Goal: Information Seeking & Learning: Learn about a topic

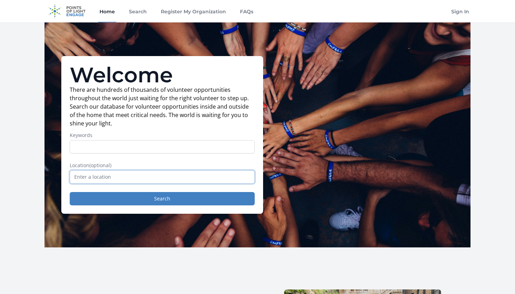
click at [169, 178] on input "text" at bounding box center [162, 176] width 185 height 13
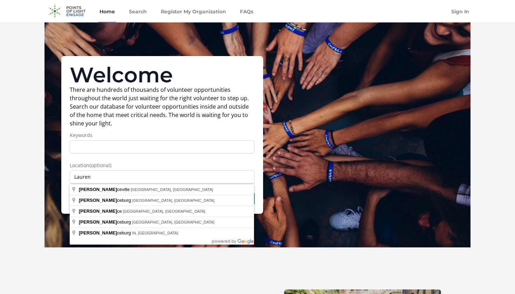
type input "Lawrenceville, GA, USA"
drag, startPoint x: 193, startPoint y: 177, endPoint x: 182, endPoint y: 189, distance: 15.9
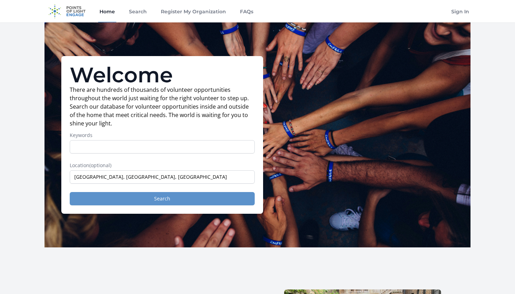
click at [181, 199] on button "Search" at bounding box center [162, 198] width 185 height 13
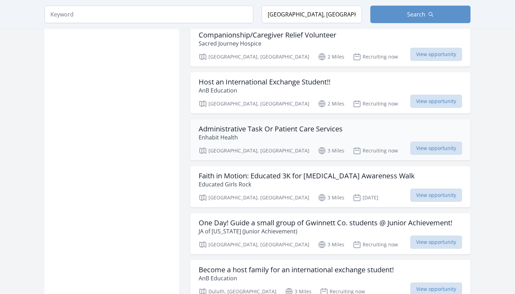
scroll to position [762, 0]
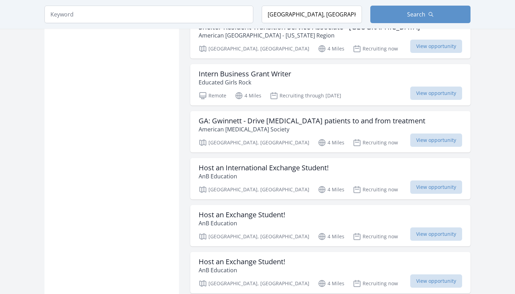
scroll to position [1551, 0]
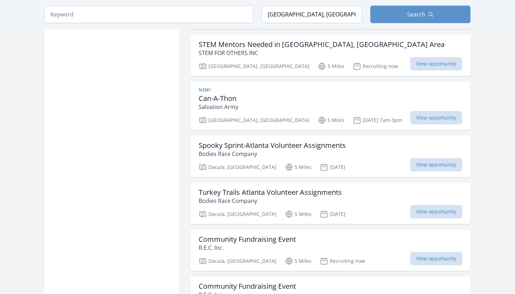
scroll to position [2103, 0]
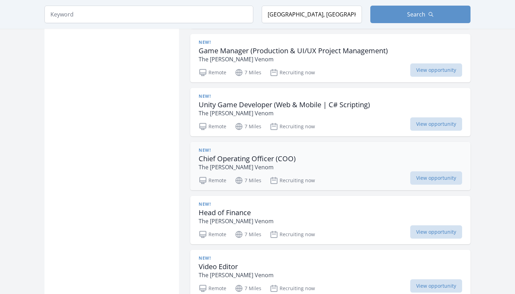
scroll to position [3514, 0]
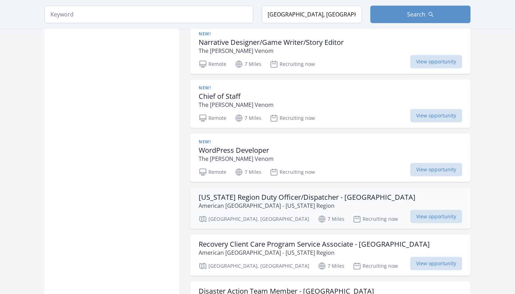
scroll to position [3797, 0]
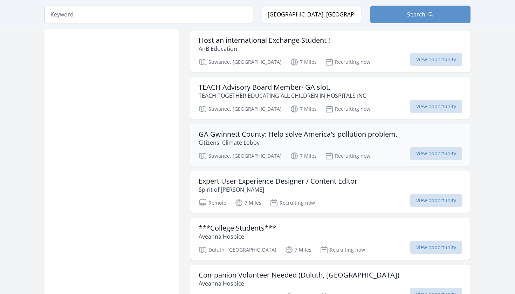
scroll to position [5560, 0]
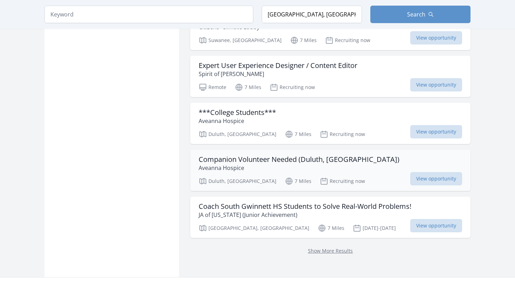
scroll to position [5687, 0]
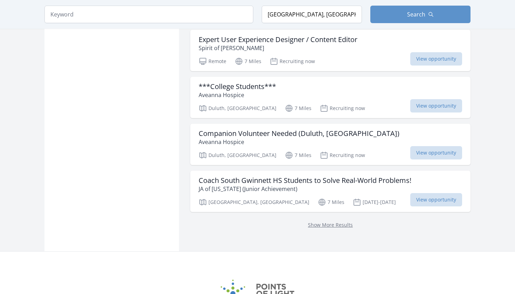
click at [330, 212] on div "Show More Results" at bounding box center [330, 224] width 281 height 25
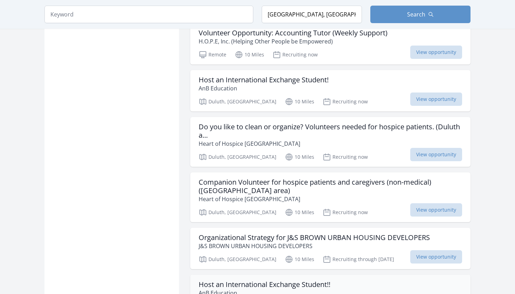
scroll to position [8895, 0]
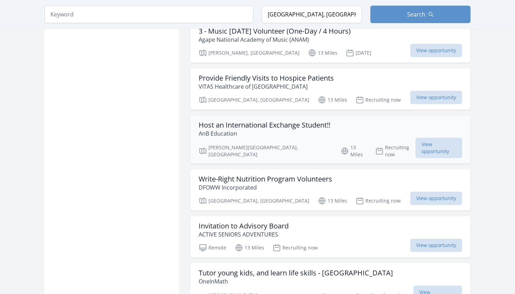
scroll to position [10372, 0]
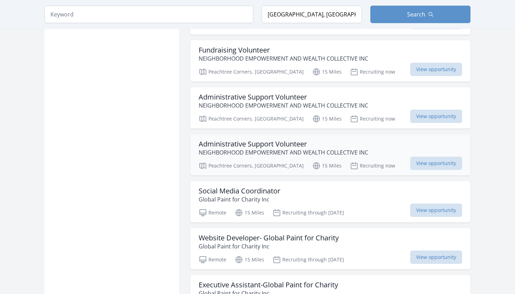
scroll to position [11146, 0]
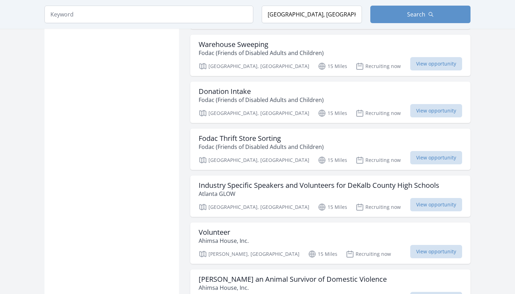
scroll to position [12254, 0]
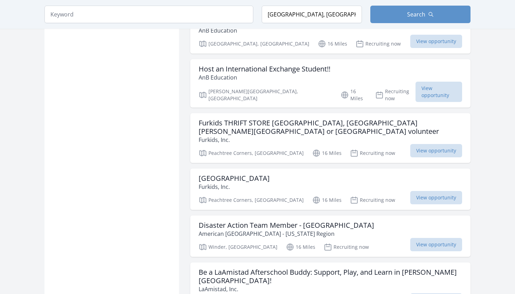
scroll to position [13256, 0]
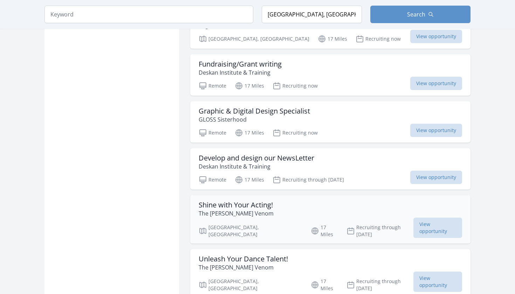
scroll to position [14159, 0]
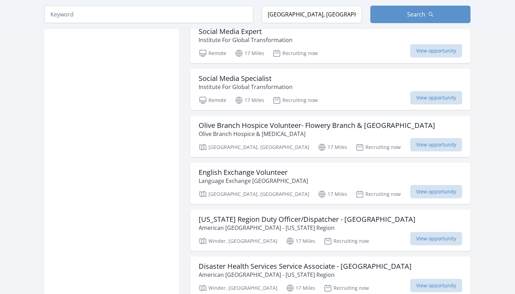
scroll to position [15074, 0]
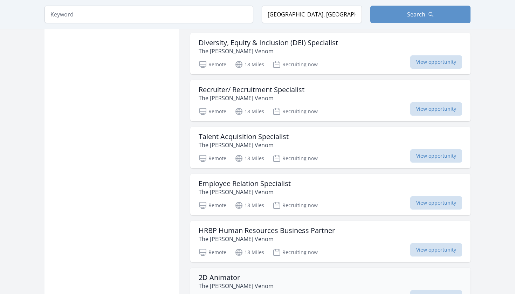
scroll to position [16055, 0]
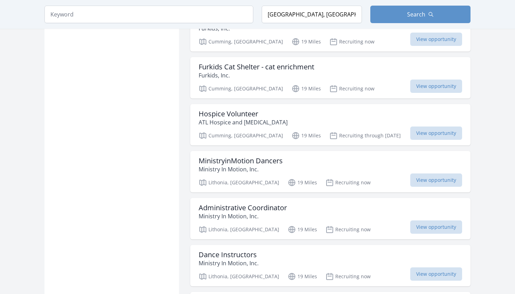
scroll to position [17706, 0]
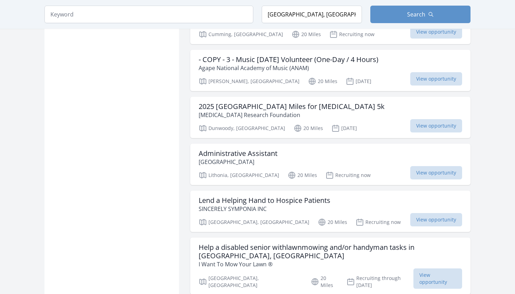
scroll to position [18646, 0]
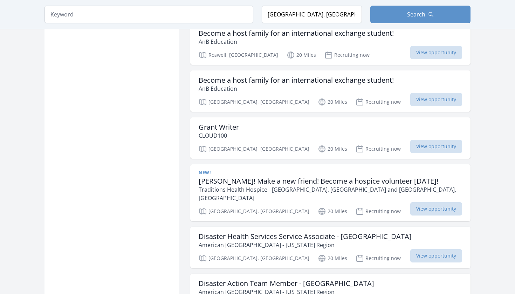
scroll to position [19806, 0]
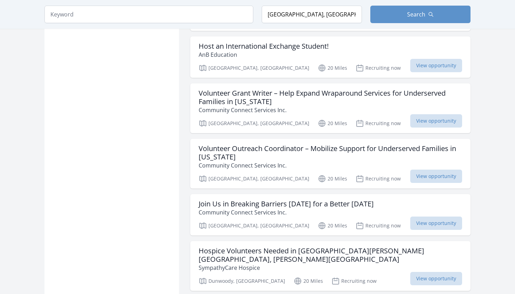
scroll to position [20385, 0]
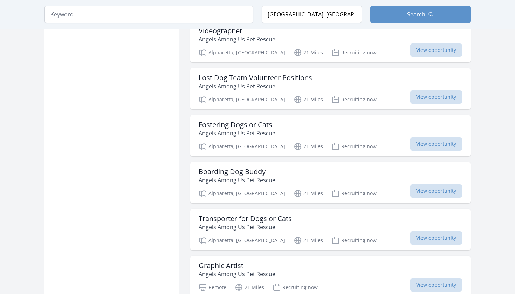
scroll to position [21327, 0]
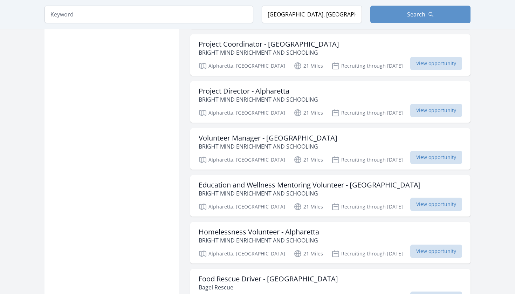
scroll to position [22796, 0]
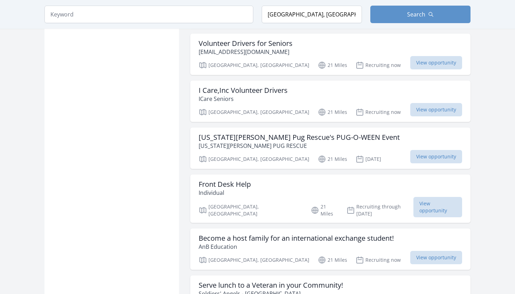
scroll to position [23625, 0]
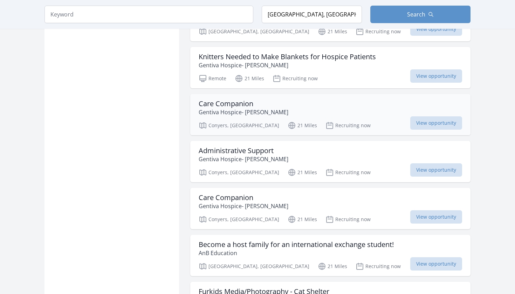
scroll to position [24506, 0]
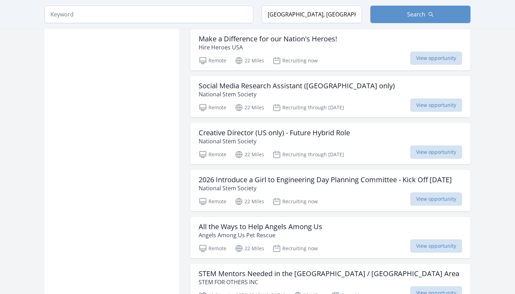
scroll to position [25327, 0]
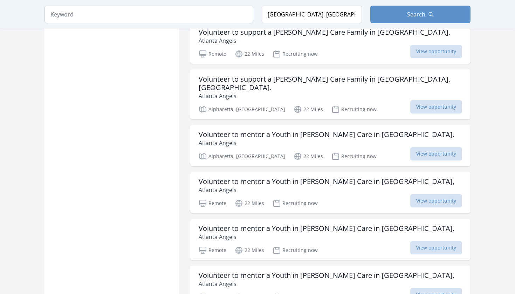
scroll to position [26475, 0]
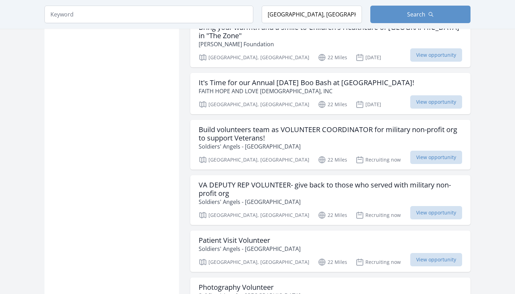
scroll to position [27534, 0]
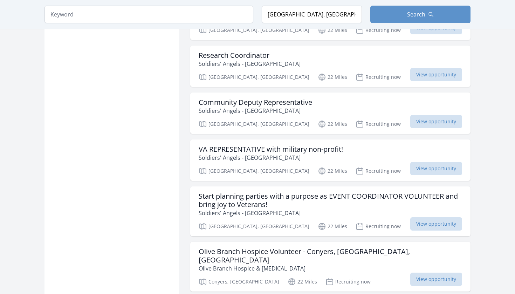
scroll to position [28011, 0]
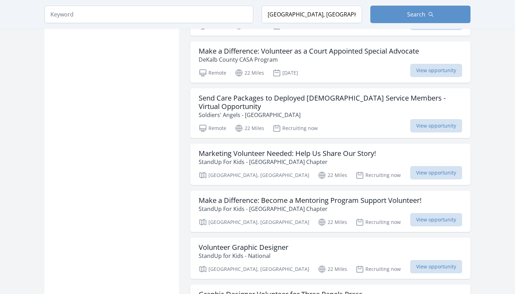
scroll to position [28951, 0]
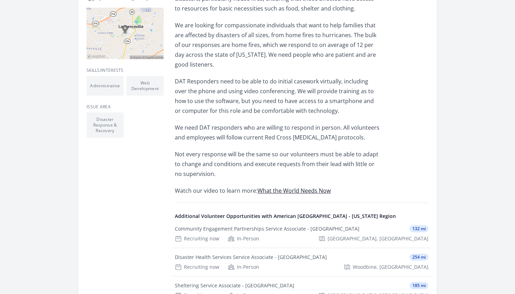
scroll to position [209, 0]
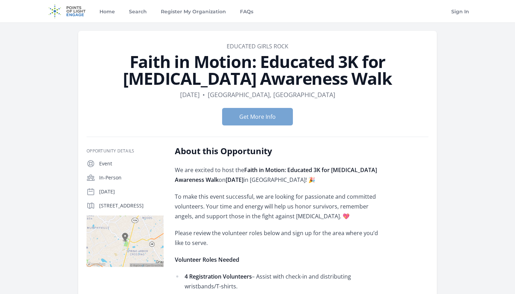
click at [272, 115] on button "Get More Info" at bounding box center [257, 117] width 71 height 18
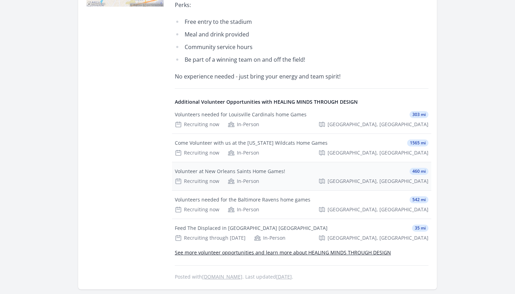
scroll to position [259, 0]
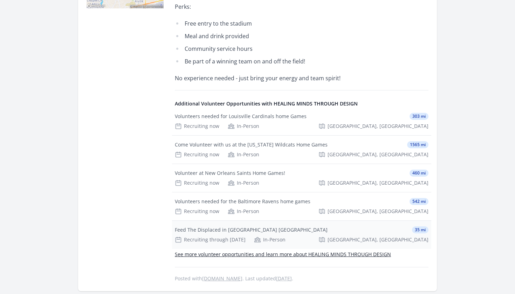
click at [309, 234] on div "Feed The Displaced in [GEOGRAPHIC_DATA] [GEOGRAPHIC_DATA] 35 mi Recruiting thro…" at bounding box center [301, 235] width 259 height 28
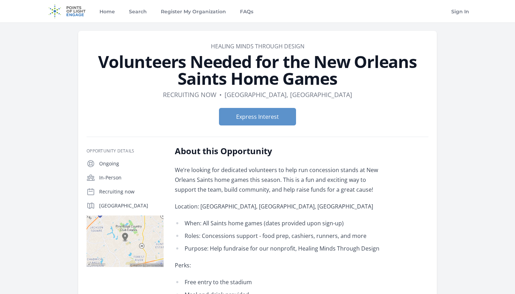
scroll to position [0, 0]
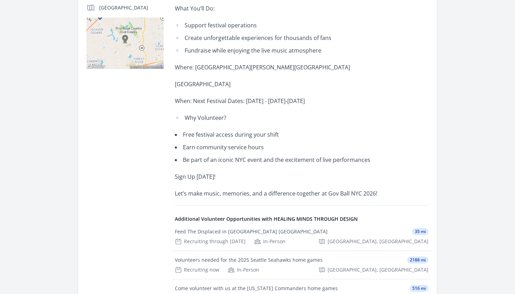
scroll to position [209, 0]
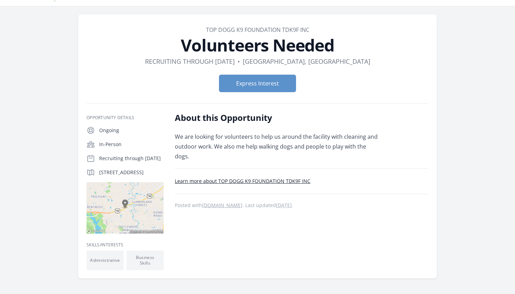
scroll to position [31, 0]
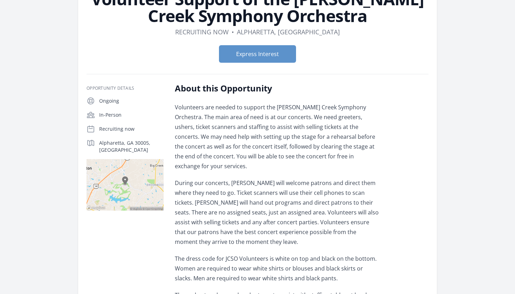
scroll to position [174, 0]
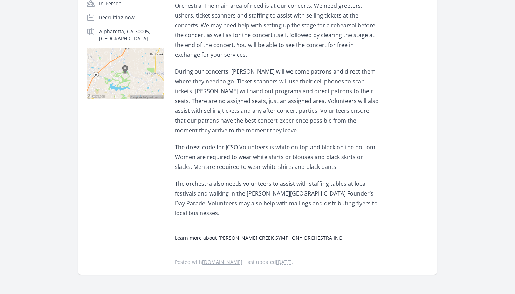
click at [242, 235] on link "Learn more about JOHNS CREEK SYMPHONY ORCHESTRA INC" at bounding box center [258, 238] width 167 height 7
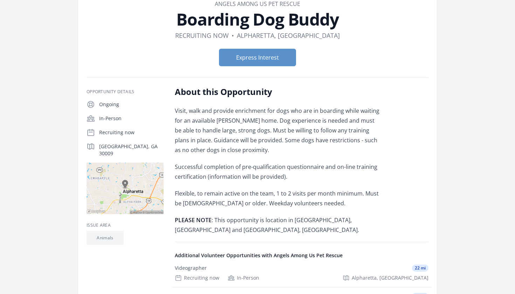
scroll to position [43, 0]
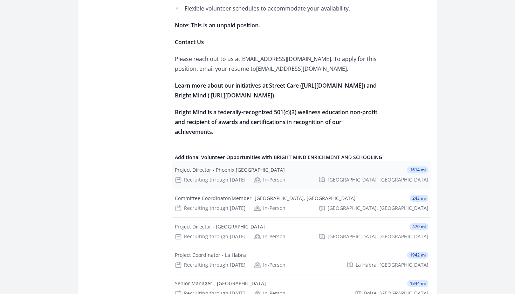
scroll to position [939, 0]
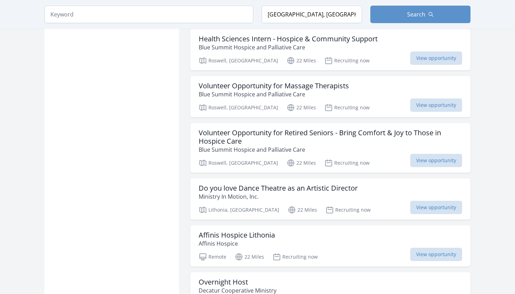
scroll to position [29516, 0]
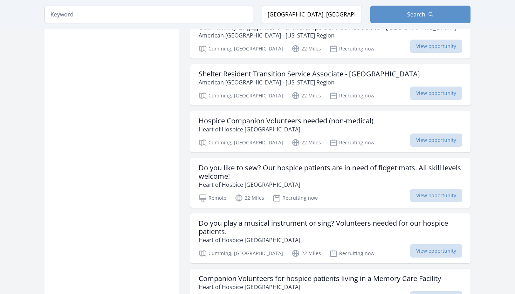
scroll to position [30338, 0]
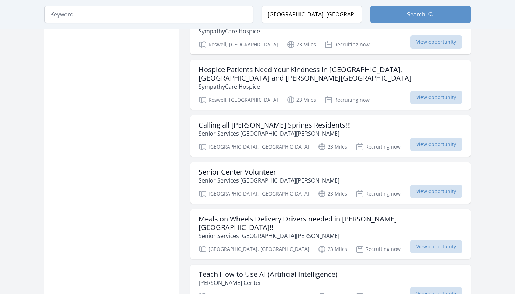
scroll to position [31332, 0]
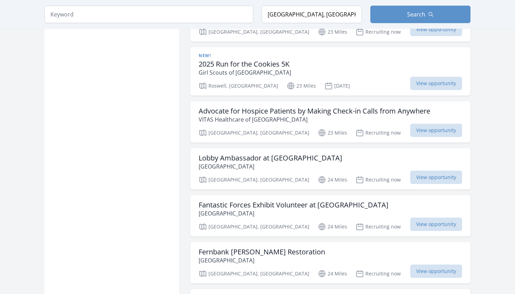
scroll to position [32390, 0]
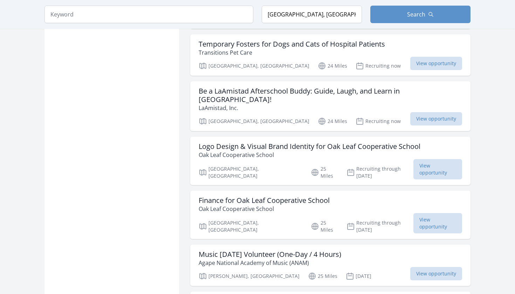
scroll to position [33348, 0]
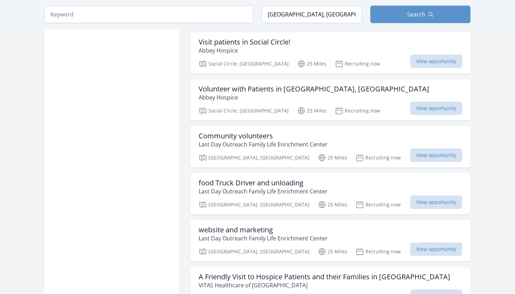
scroll to position [34227, 0]
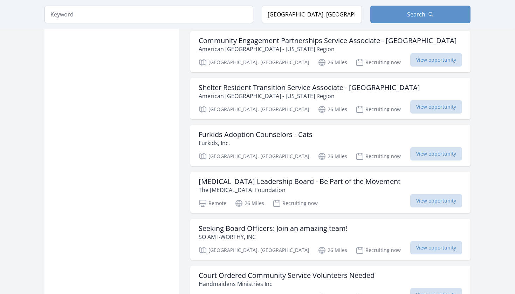
scroll to position [34424, 0]
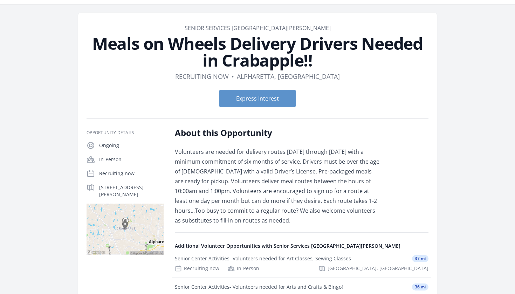
scroll to position [28, 0]
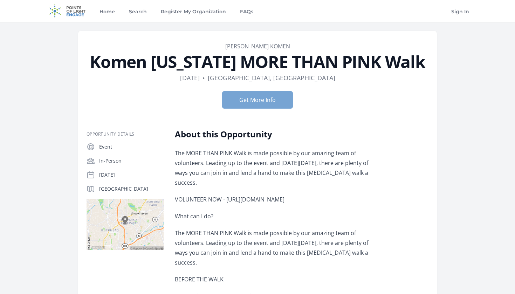
click at [256, 105] on button "Get More Info" at bounding box center [257, 100] width 71 height 18
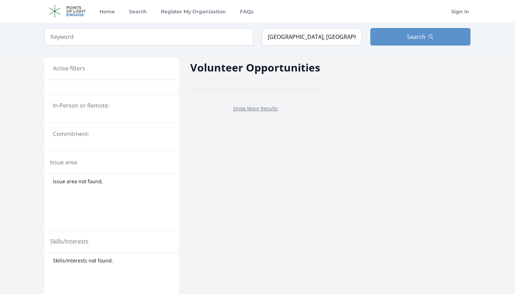
scroll to position [216, 0]
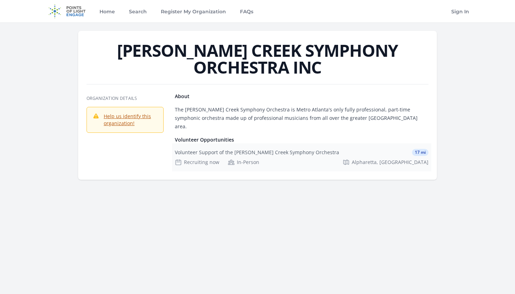
click at [225, 159] on div "Recruiting now In-Person" at bounding box center [217, 162] width 85 height 7
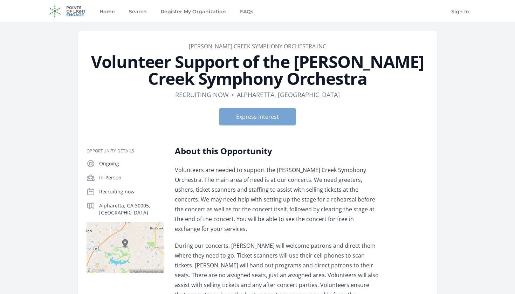
click at [240, 120] on button "Express Interest" at bounding box center [257, 117] width 77 height 18
click at [248, 116] on button "Express Interest" at bounding box center [257, 117] width 77 height 18
